Goal: Information Seeking & Learning: Check status

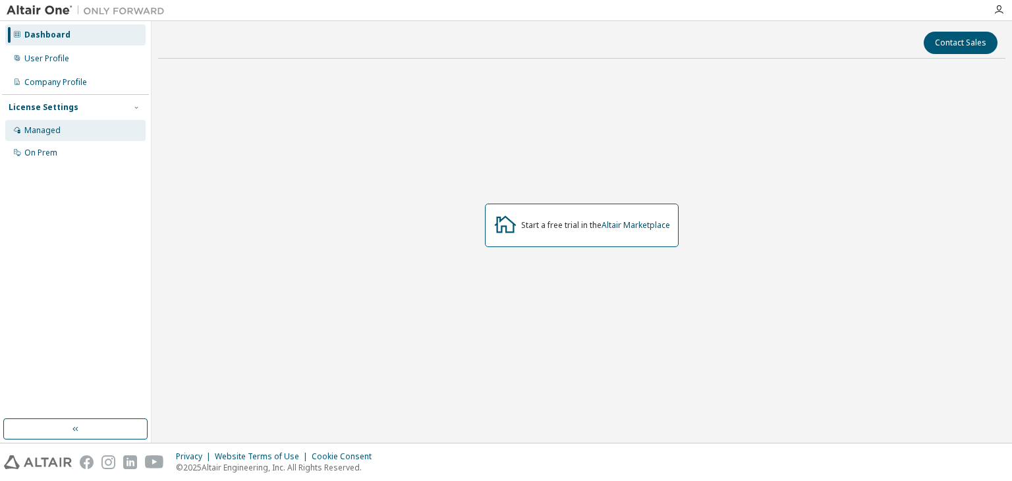
click at [67, 130] on div "Managed" at bounding box center [75, 130] width 140 height 21
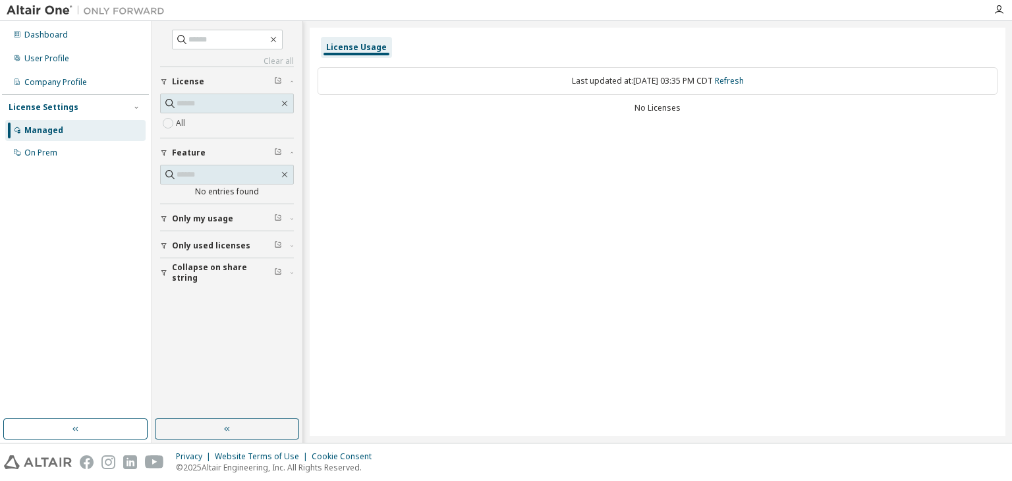
click at [251, 247] on div "Only used licenses" at bounding box center [231, 245] width 118 height 11
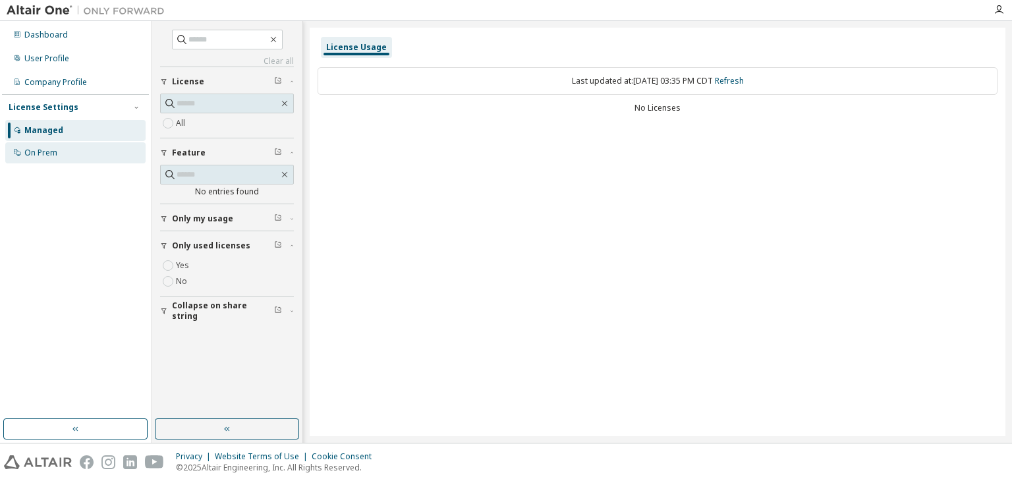
click at [80, 149] on div "On Prem" at bounding box center [75, 152] width 140 height 21
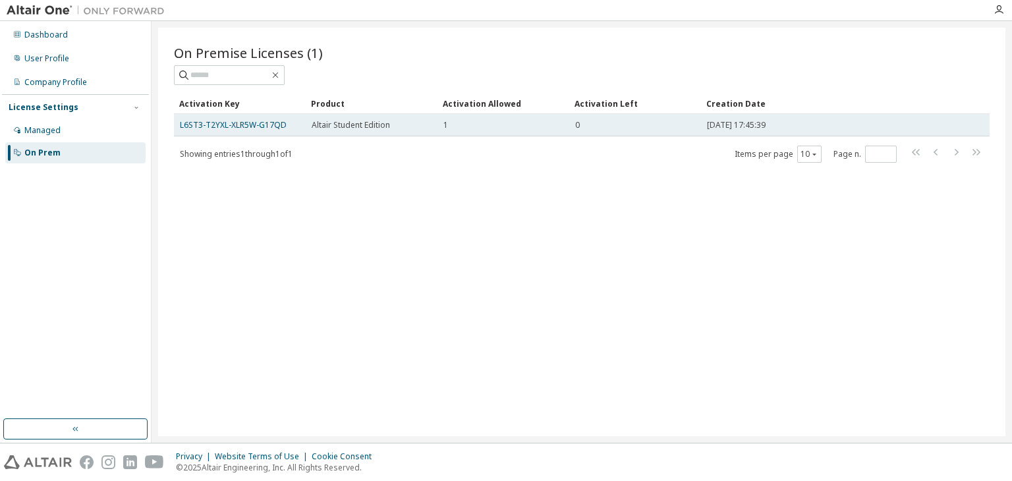
click at [522, 118] on td "1" at bounding box center [503, 125] width 132 height 22
click at [252, 123] on link "L6ST3-T2YXL-XLR5W-G17QD" at bounding box center [233, 124] width 107 height 11
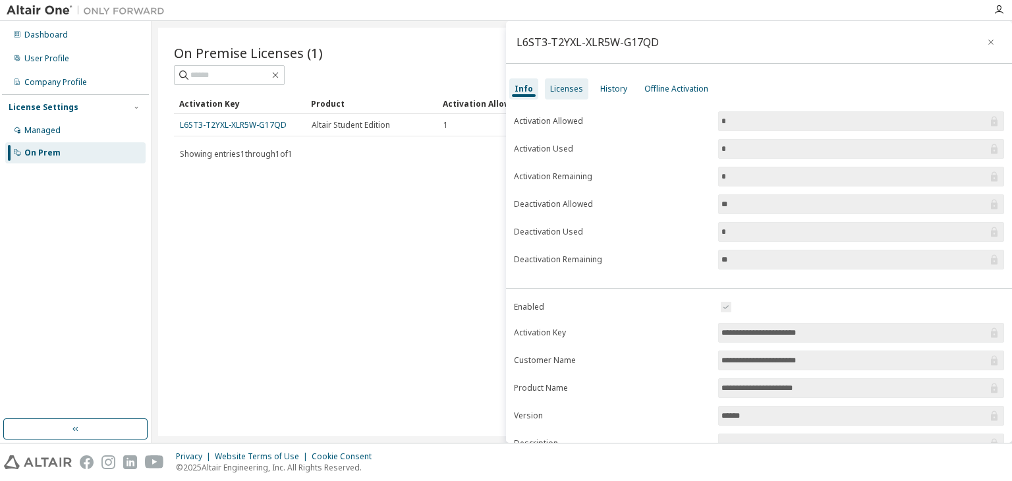
click at [561, 97] on div "Licenses" at bounding box center [566, 88] width 43 height 21
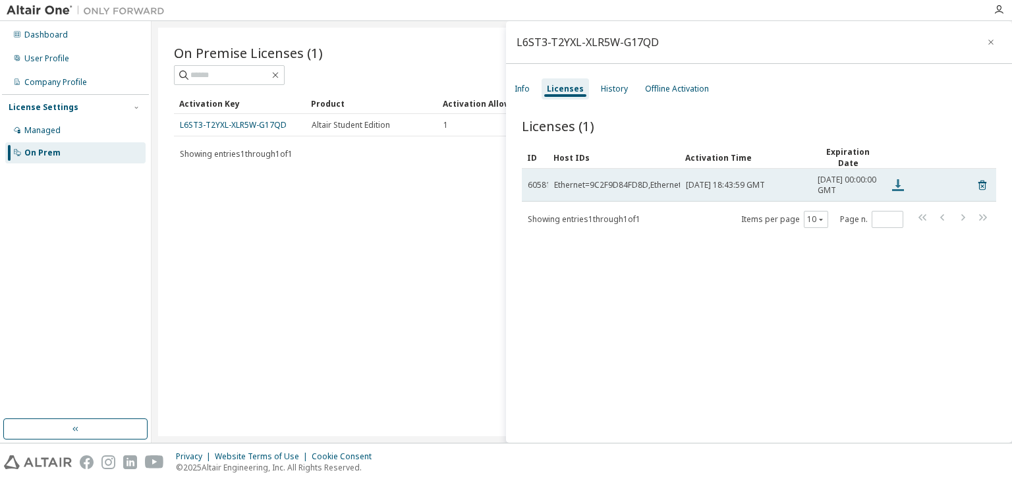
click at [898, 188] on icon at bounding box center [898, 185] width 12 height 12
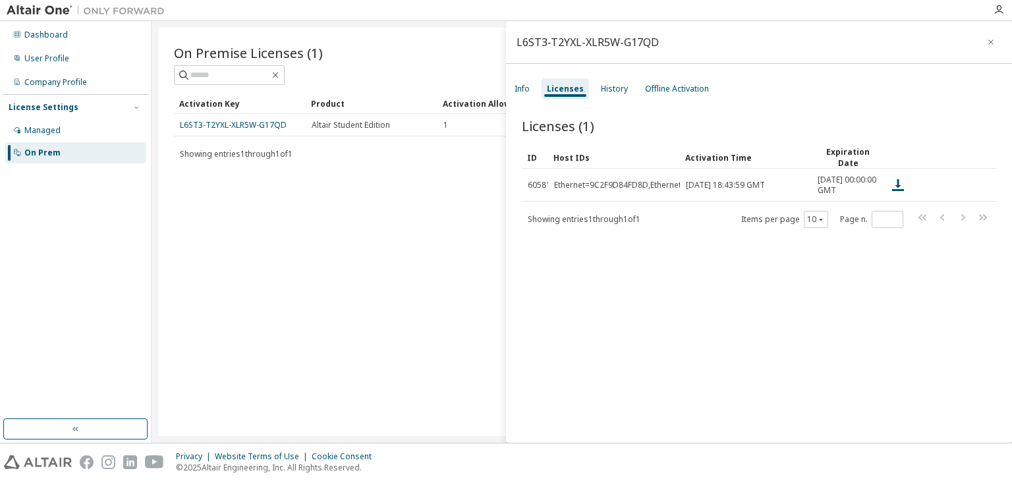
click at [790, 106] on div "Licenses (1) Clear Load Save Save As Field Operator Value Select filter Select …" at bounding box center [759, 282] width 506 height 362
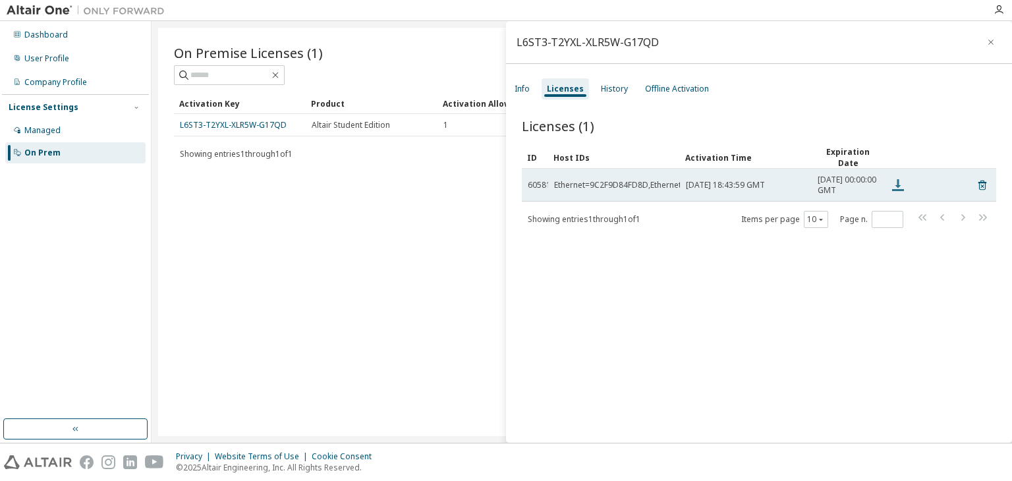
click at [896, 188] on icon at bounding box center [898, 185] width 16 height 16
